Goal: Task Accomplishment & Management: Complete application form

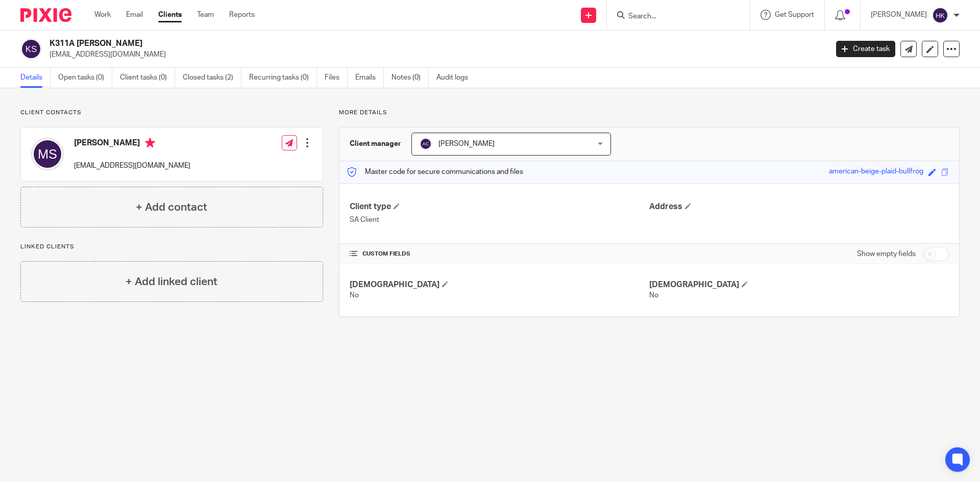
click at [591, 17] on icon at bounding box center [588, 15] width 6 height 6
drag, startPoint x: 595, startPoint y: 63, endPoint x: 498, endPoint y: 90, distance: 101.1
click at [595, 63] on link "Create task" at bounding box center [598, 62] width 71 height 15
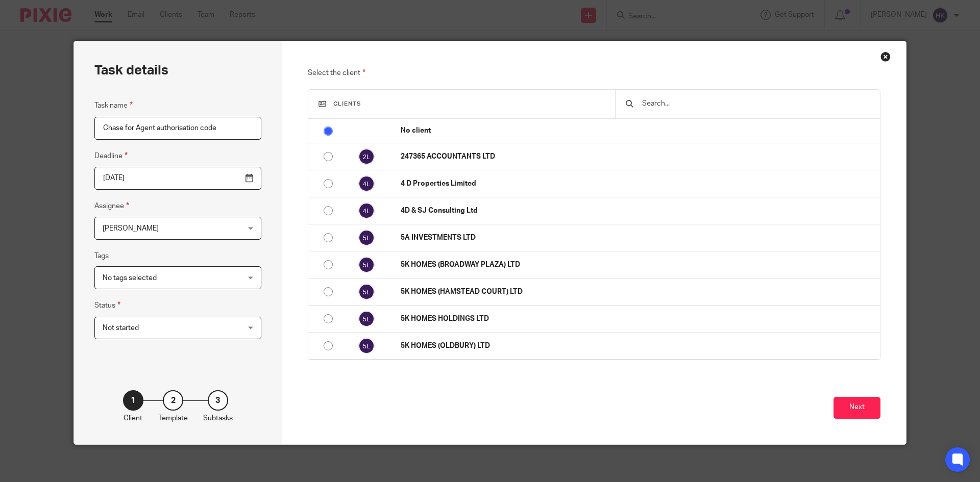
type input "Chase for Agent authorisation code"
click at [221, 180] on input "[DATE]" at bounding box center [177, 178] width 167 height 23
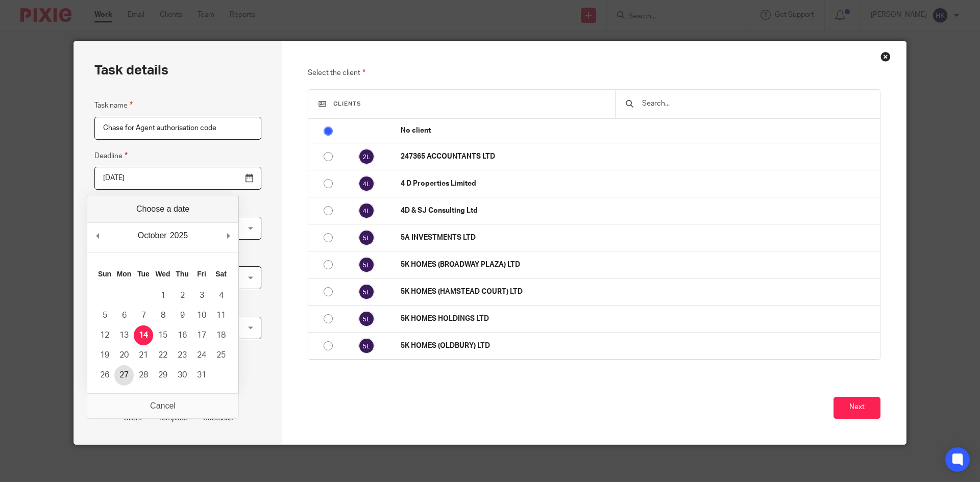
type input "[DATE]"
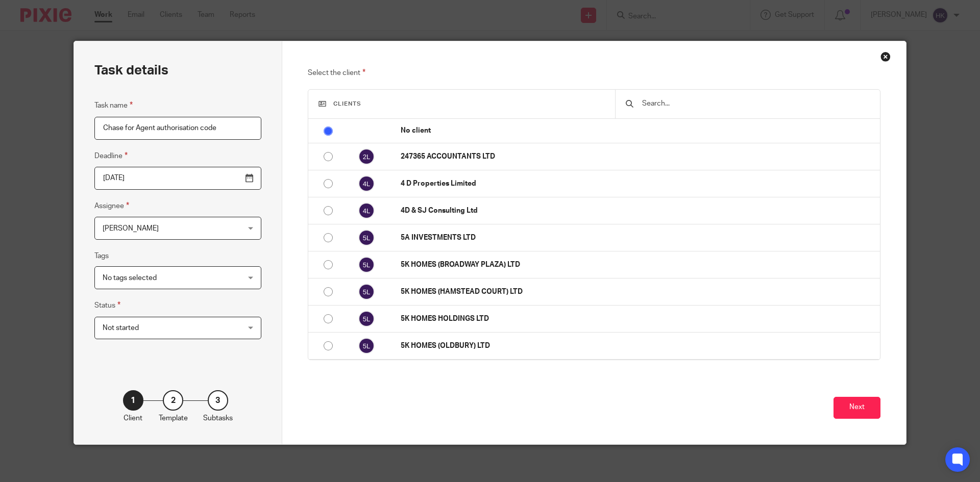
click at [154, 228] on span "[PERSON_NAME]" at bounding box center [166, 227] width 127 height 21
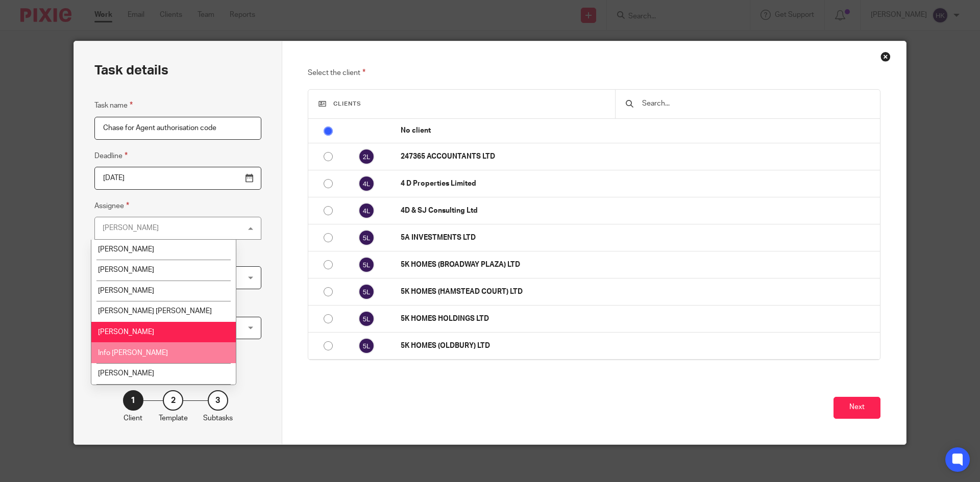
scroll to position [102, 0]
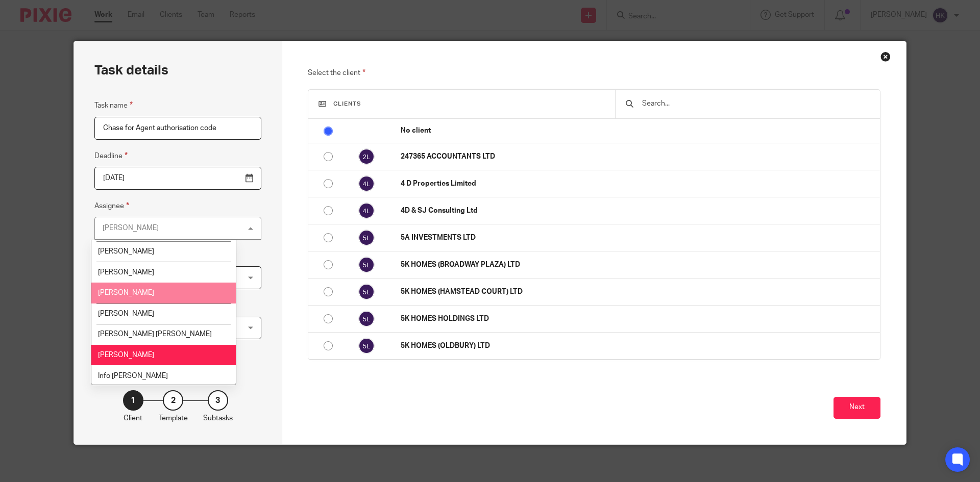
click at [149, 293] on span "[PERSON_NAME]" at bounding box center [126, 292] width 56 height 7
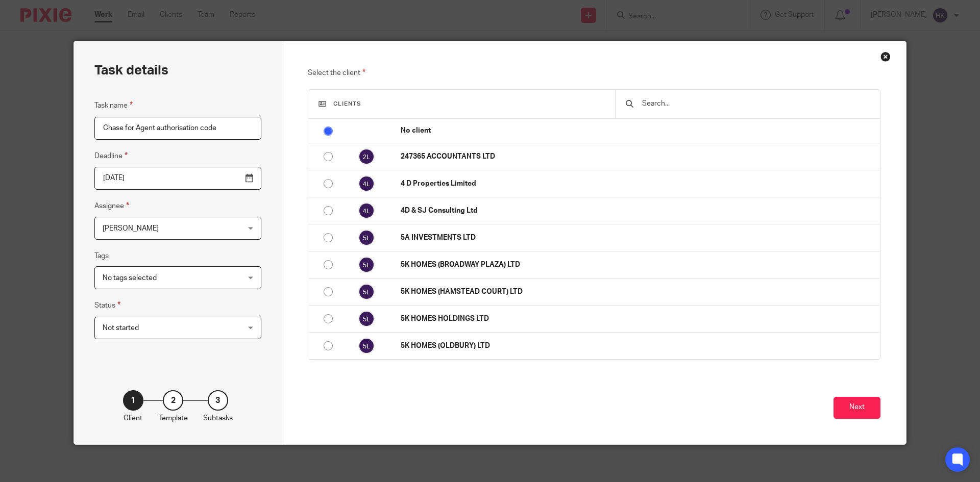
click at [673, 104] on input "text" at bounding box center [755, 103] width 229 height 11
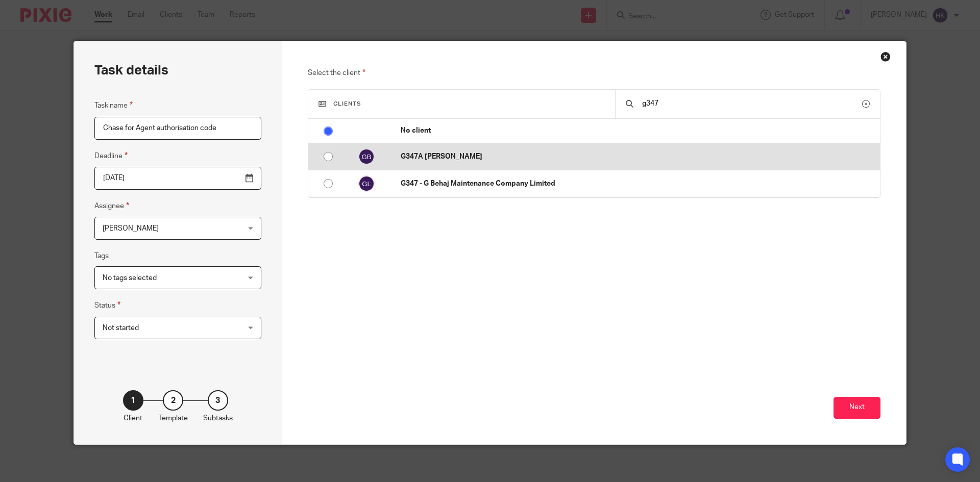
type input "g347"
click at [416, 154] on p "G347A [PERSON_NAME]" at bounding box center [638, 157] width 474 height 10
radio input "false"
radio input "true"
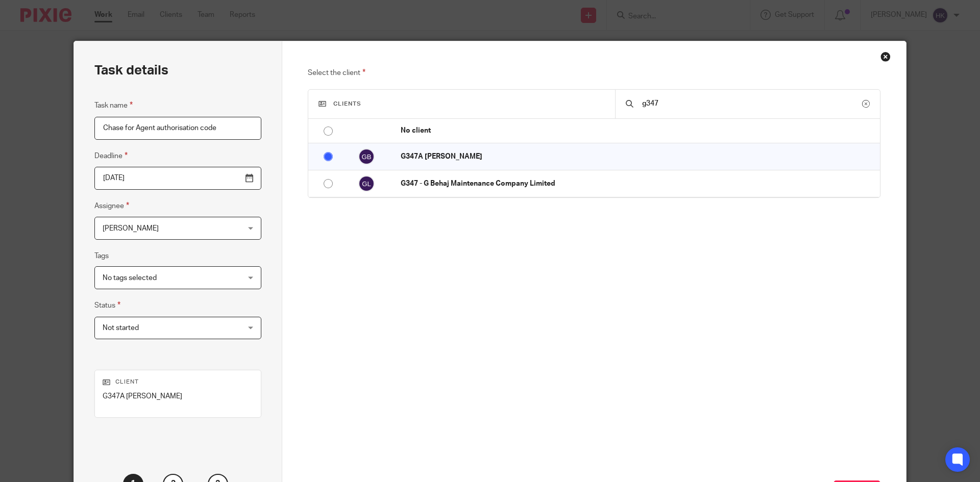
scroll to position [87, 0]
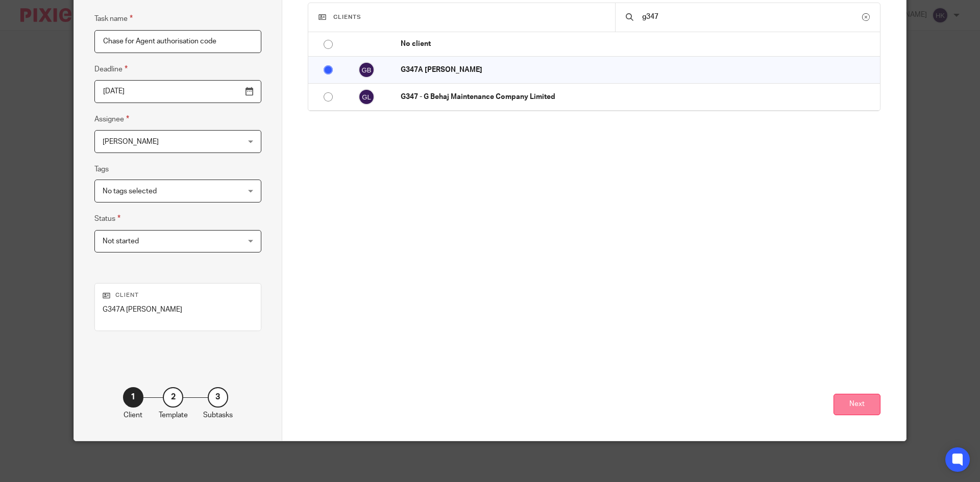
click at [859, 412] on button "Next" at bounding box center [856, 405] width 47 height 22
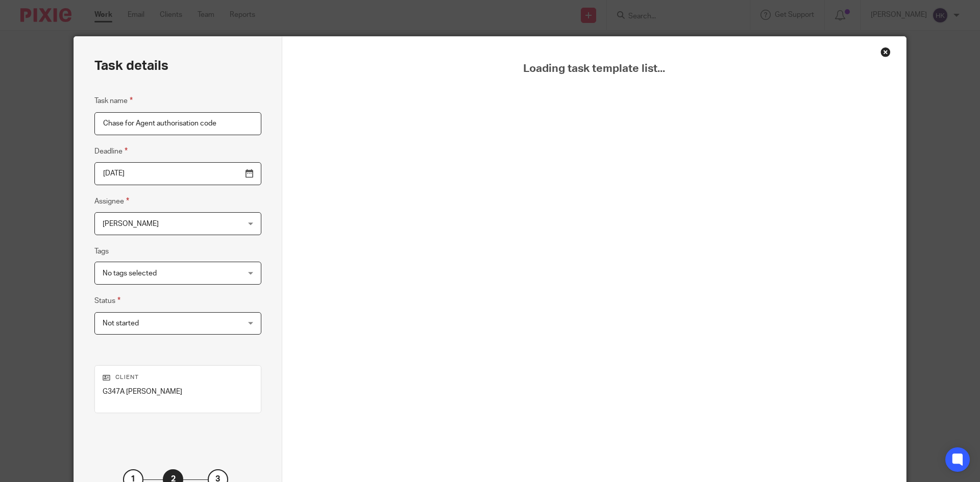
scroll to position [0, 0]
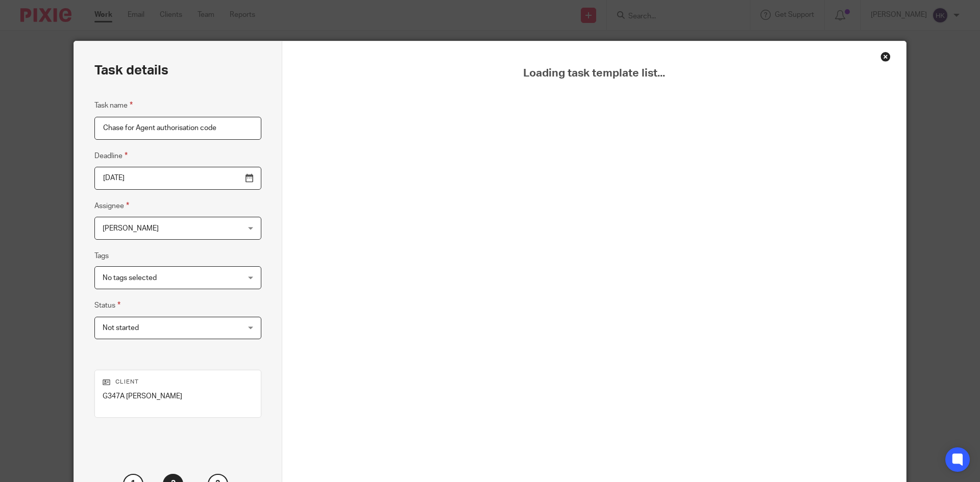
click at [882, 57] on div "Close this dialog window" at bounding box center [885, 57] width 10 height 10
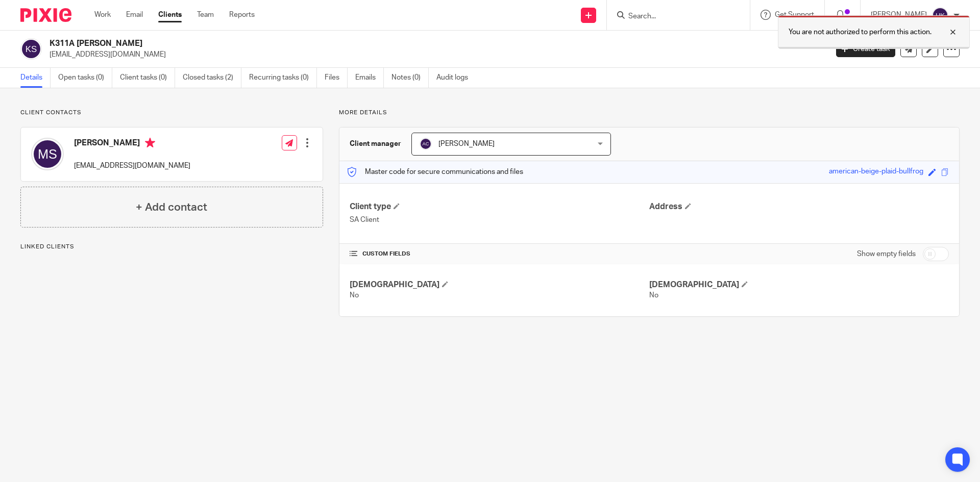
click at [952, 28] on div at bounding box center [945, 32] width 28 height 12
